Goal: Information Seeking & Learning: Learn about a topic

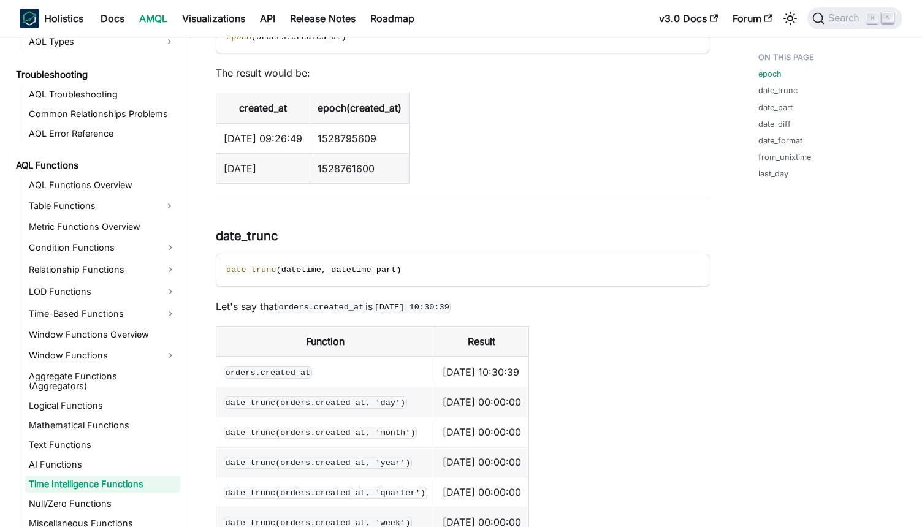
scroll to position [423, 0]
click at [96, 300] on link "LOD Functions" at bounding box center [102, 292] width 155 height 20
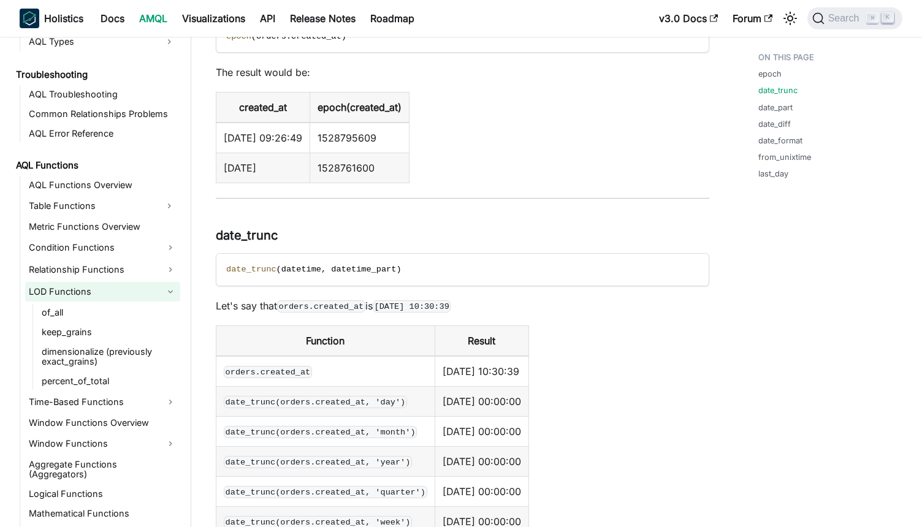
click at [95, 289] on link "LOD Functions" at bounding box center [102, 292] width 155 height 20
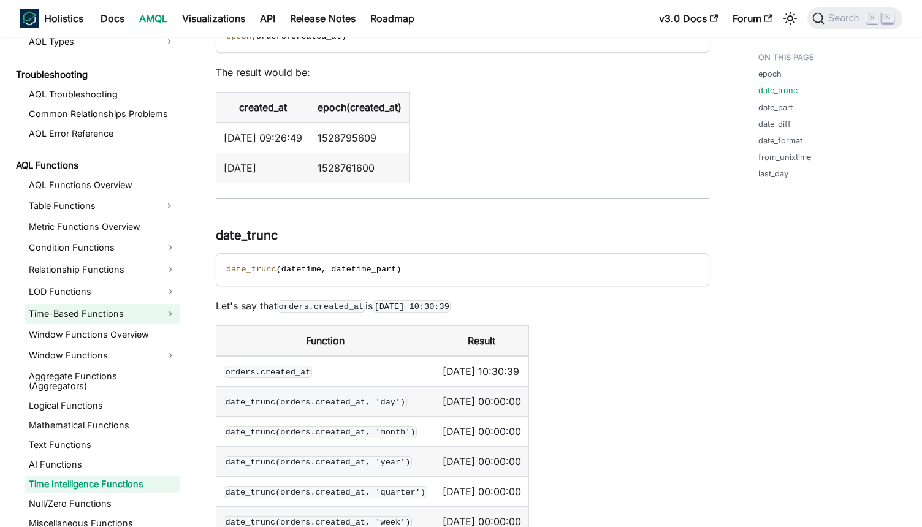
click at [81, 318] on link "Time-Based Functions" at bounding box center [102, 314] width 155 height 20
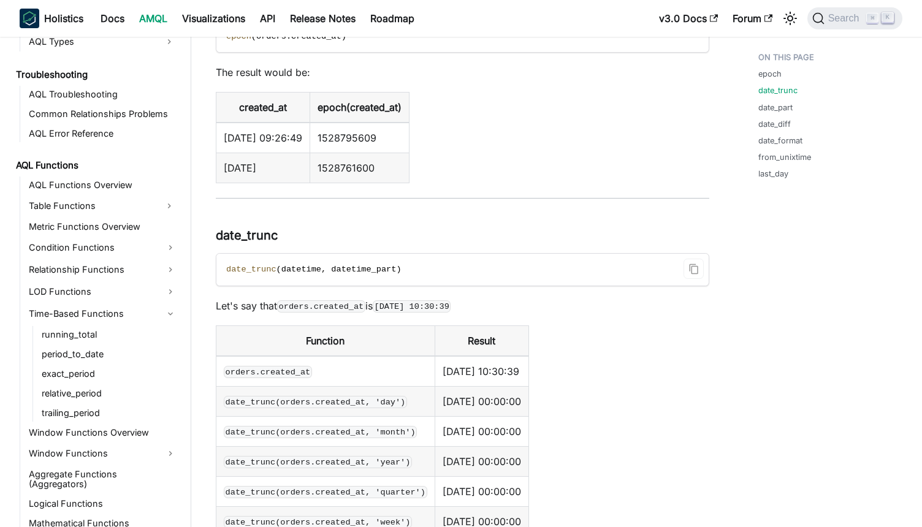
click at [319, 262] on code "date_trunc ( datetime , datetime_part )" at bounding box center [461, 270] width 490 height 32
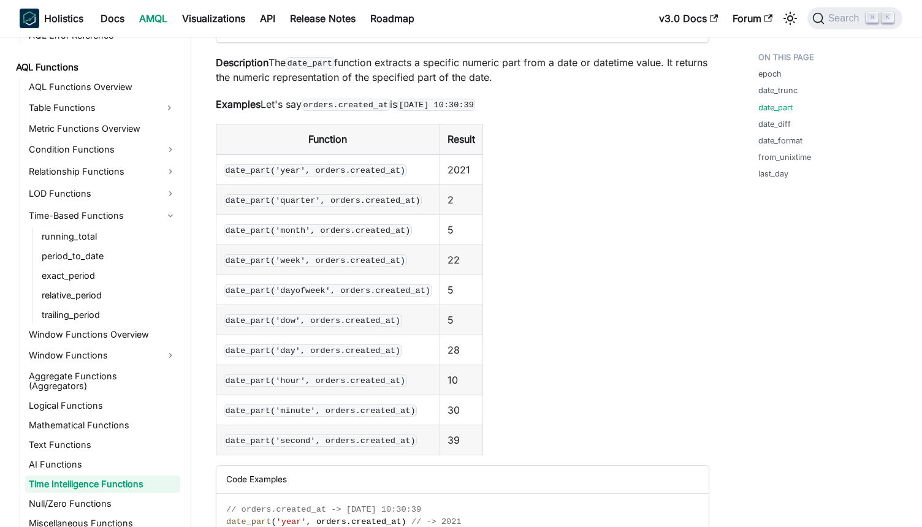
scroll to position [1752, 0]
click at [63, 476] on link "Time Intelligence Functions" at bounding box center [102, 484] width 155 height 17
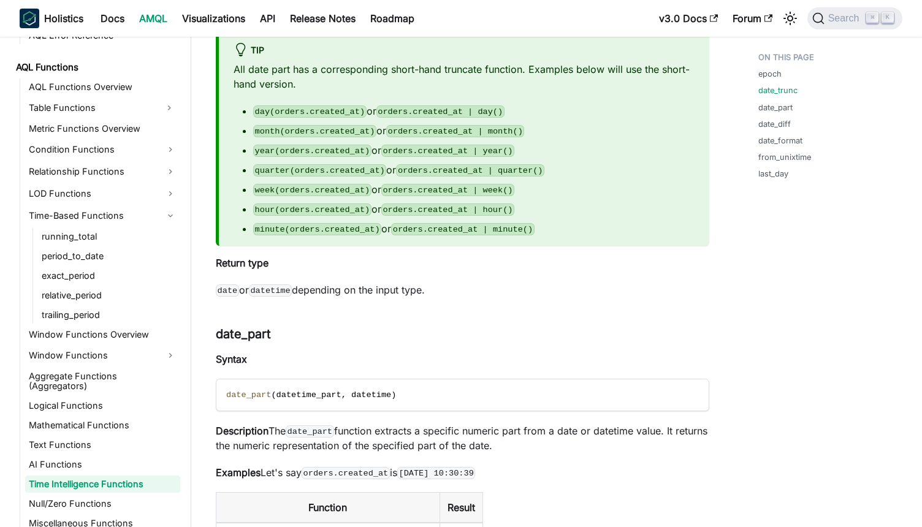
scroll to position [1382, 0]
click at [310, 357] on p "Syntax" at bounding box center [462, 359] width 493 height 15
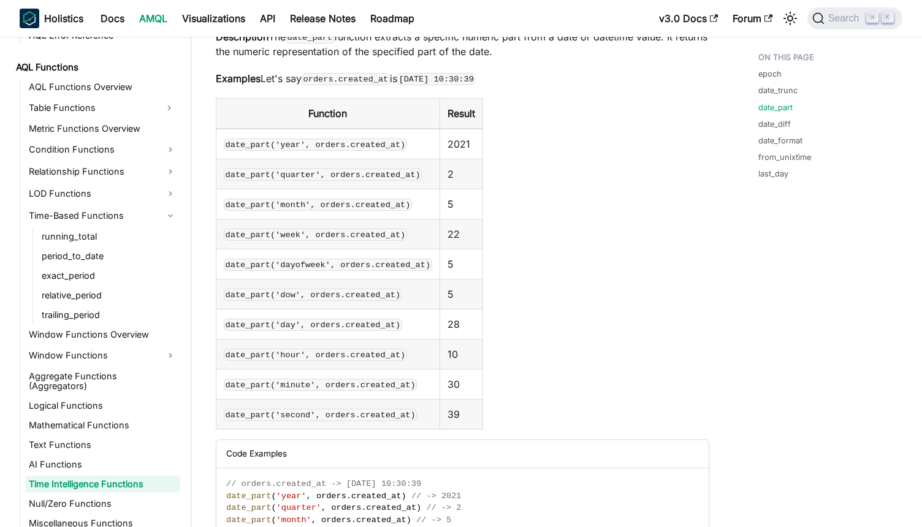
scroll to position [1775, 0]
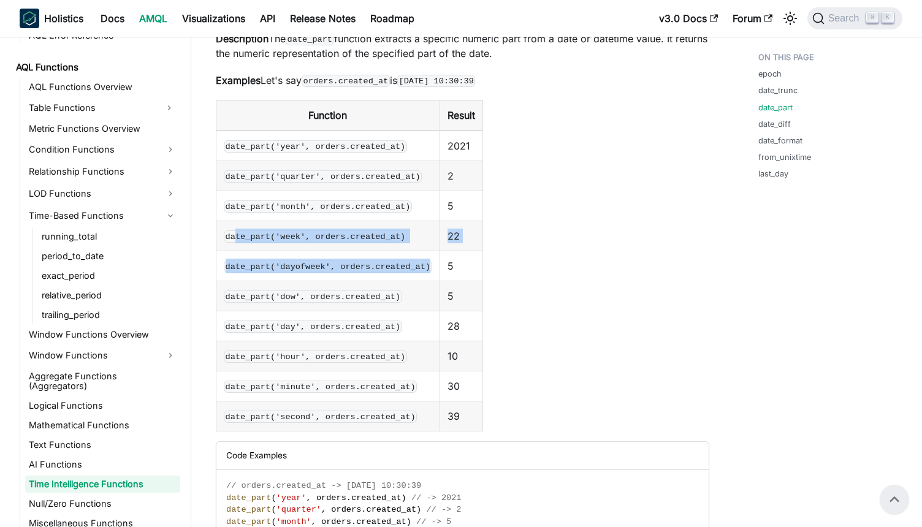
drag, startPoint x: 235, startPoint y: 234, endPoint x: 333, endPoint y: 279, distance: 107.5
click at [332, 279] on tbody "date_part('year', orders.created_at) 2021 date_part('quarter', orders.created_a…" at bounding box center [349, 281] width 267 height 301
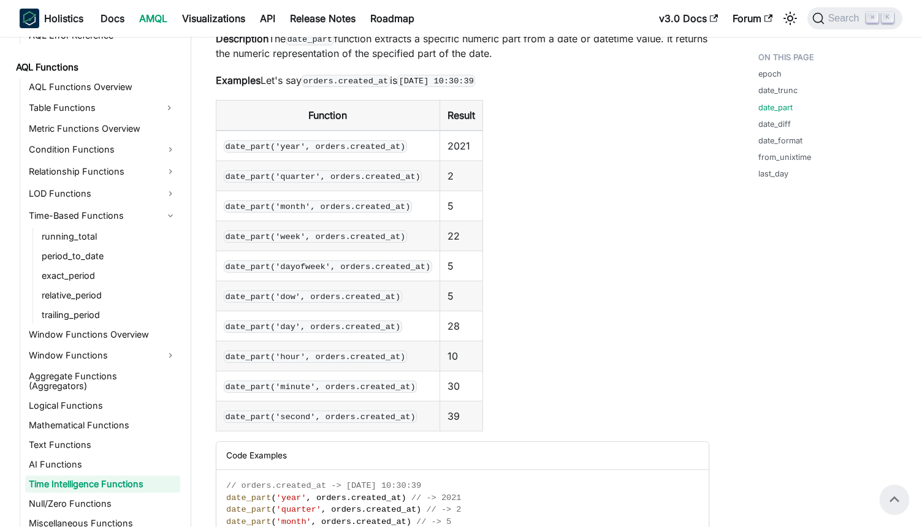
click at [341, 371] on td "date_part('hour', orders.created_at)" at bounding box center [328, 356] width 224 height 30
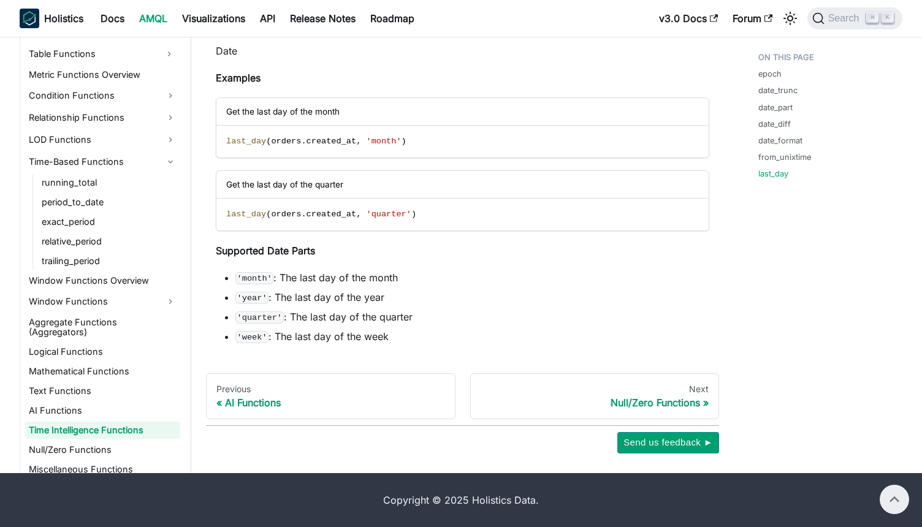
scroll to position [5005, 0]
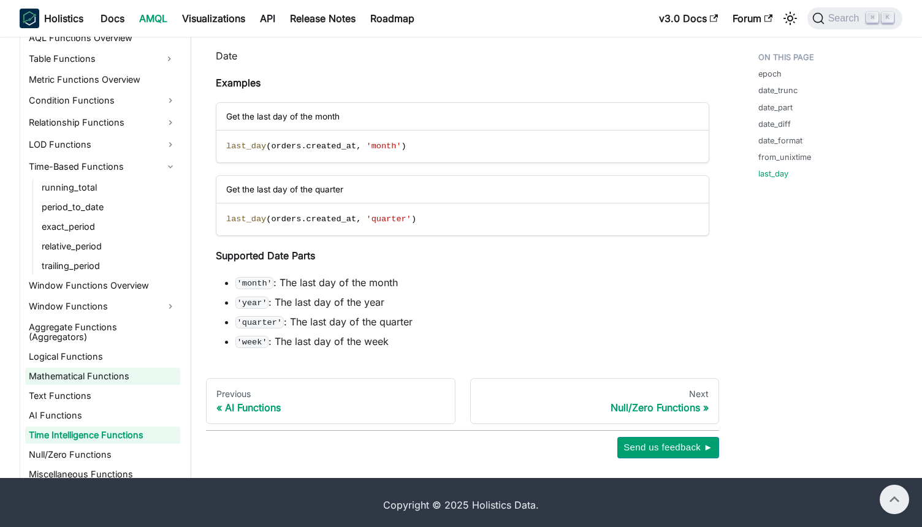
click at [80, 368] on link "Mathematical Functions" at bounding box center [102, 376] width 155 height 17
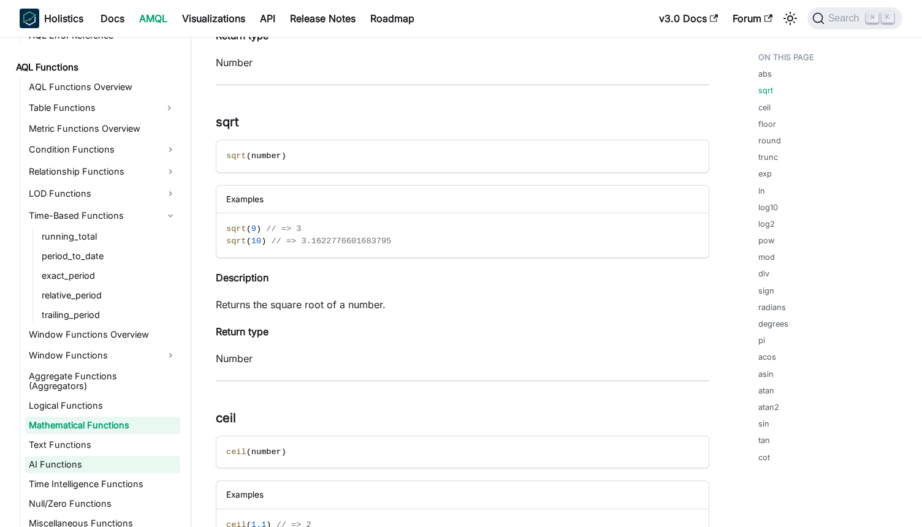
scroll to position [367, 0]
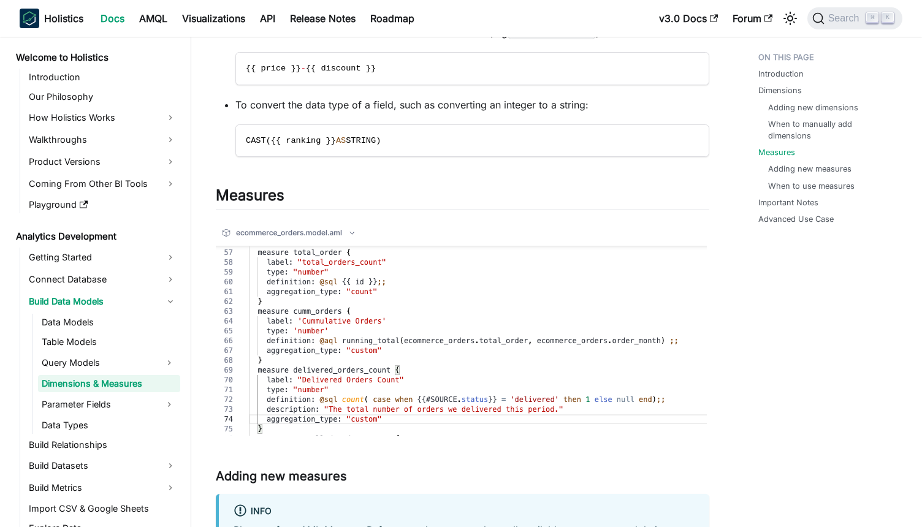
scroll to position [1984, 0]
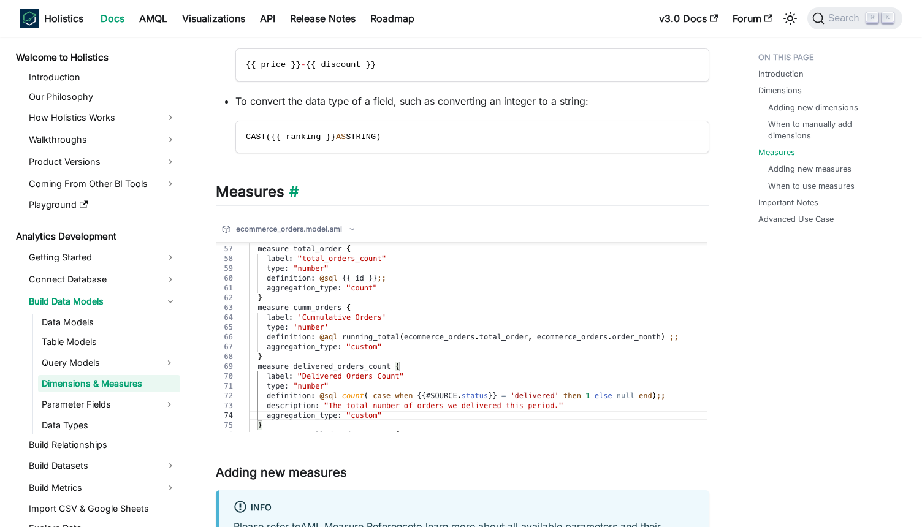
click at [500, 194] on h2 "Measures ​" at bounding box center [462, 194] width 493 height 23
